Goal: Transaction & Acquisition: Purchase product/service

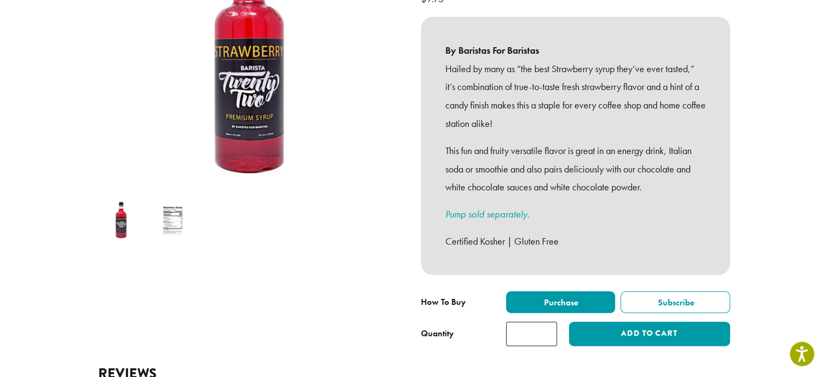
scroll to position [271, 0]
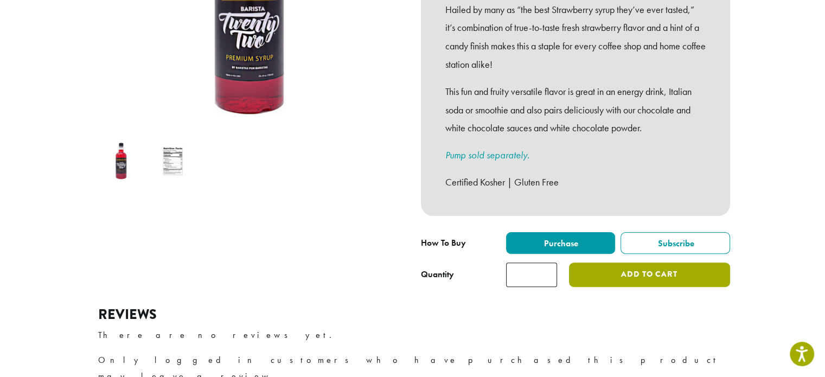
click at [660, 267] on button "Add to cart" at bounding box center [649, 275] width 161 height 24
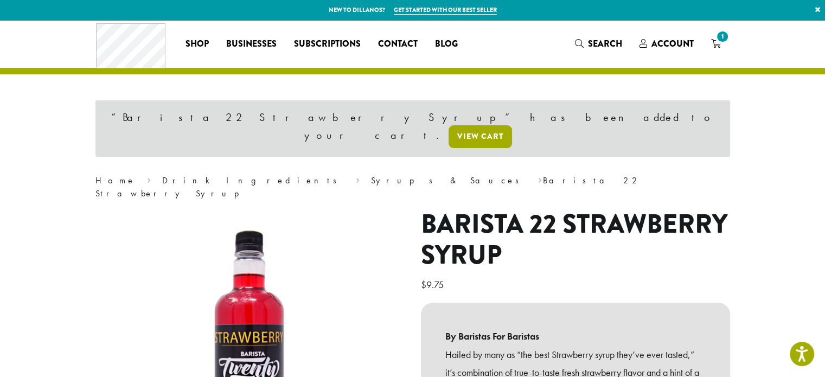
click at [512, 125] on link "View cart" at bounding box center [480, 136] width 63 height 23
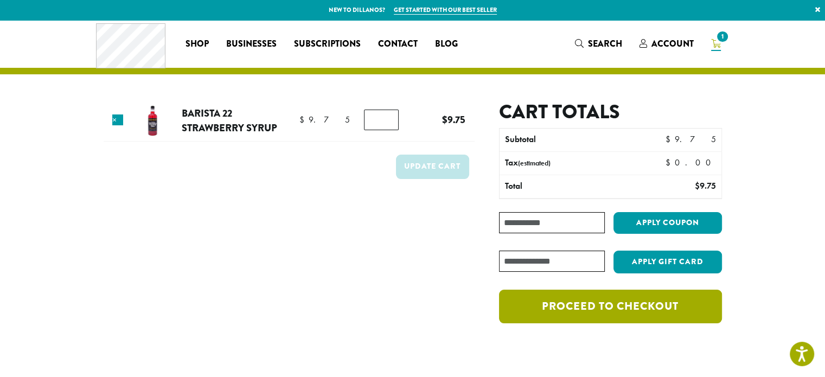
click at [595, 311] on link "Proceed to checkout" at bounding box center [610, 307] width 222 height 34
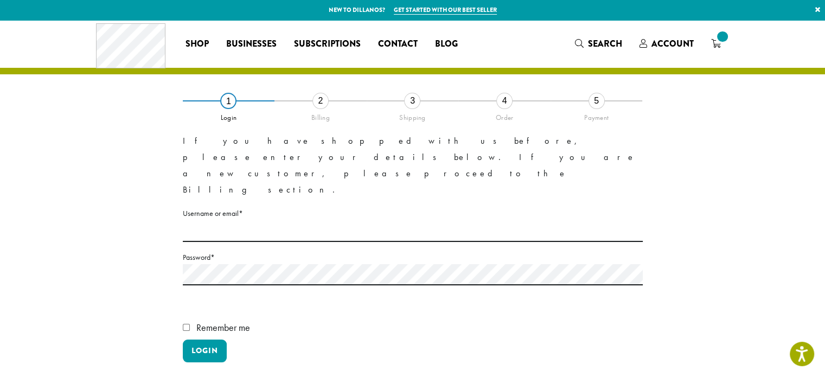
scroll to position [163, 0]
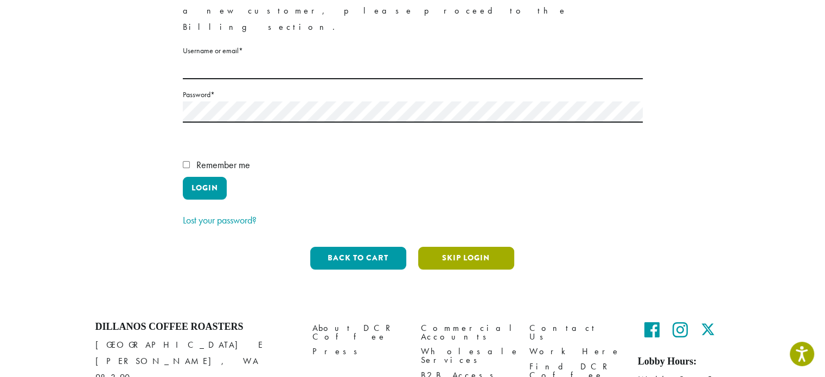
click at [479, 247] on button "Skip Login" at bounding box center [466, 258] width 96 height 23
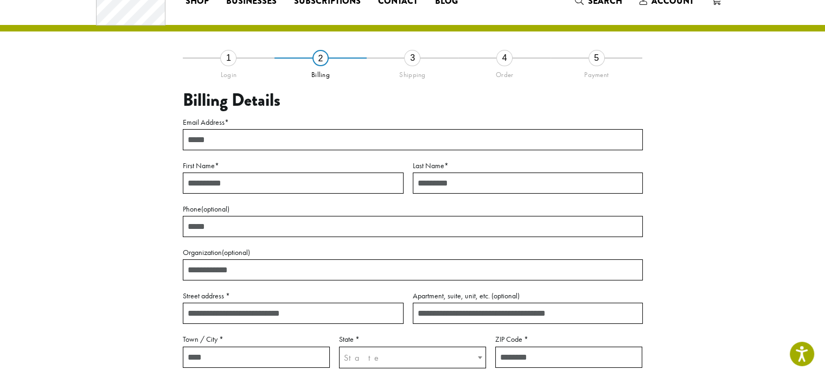
scroll to position [0, 0]
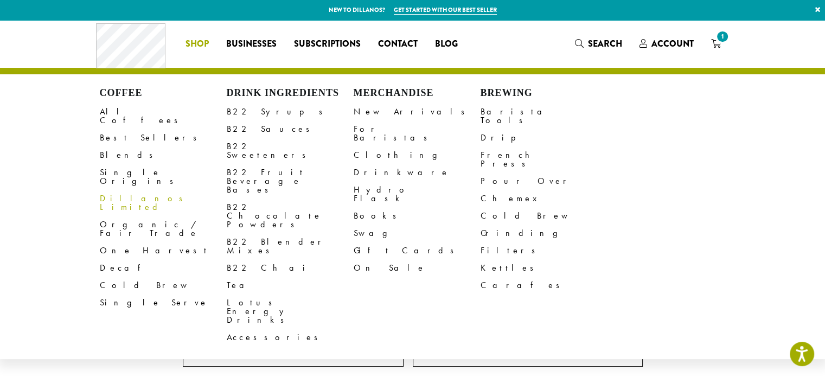
click at [158, 190] on link "Dillanos Limited" at bounding box center [163, 203] width 127 height 26
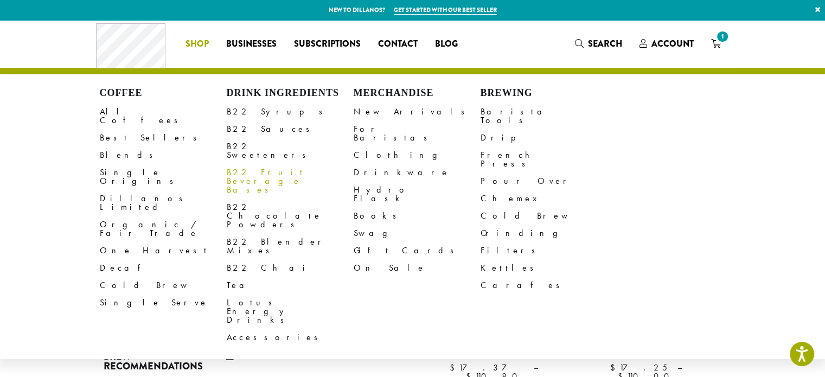
click at [249, 165] on link "B22 Fruit Beverage Bases" at bounding box center [290, 181] width 127 height 35
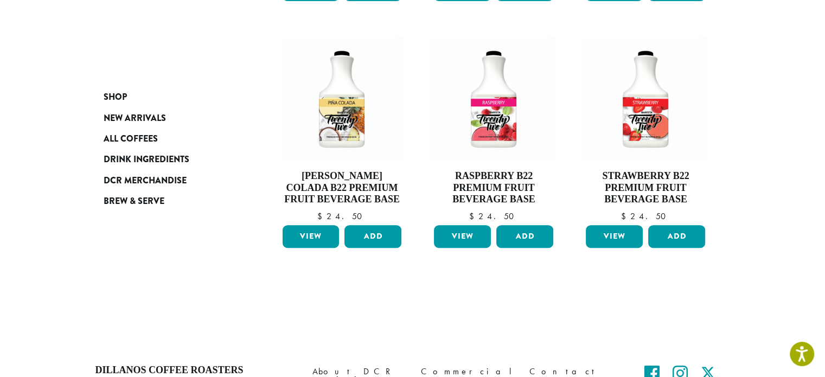
scroll to position [380, 0]
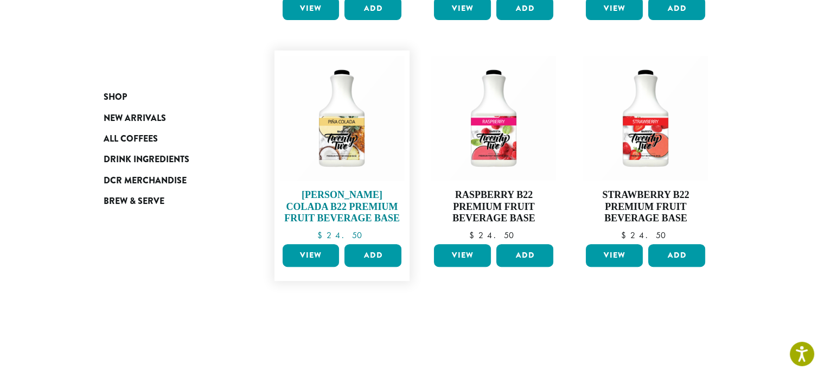
click at [326, 209] on h4 "Piña Colada B22 Premium Fruit Beverage Base" at bounding box center [342, 206] width 125 height 35
